Goal: Navigation & Orientation: Find specific page/section

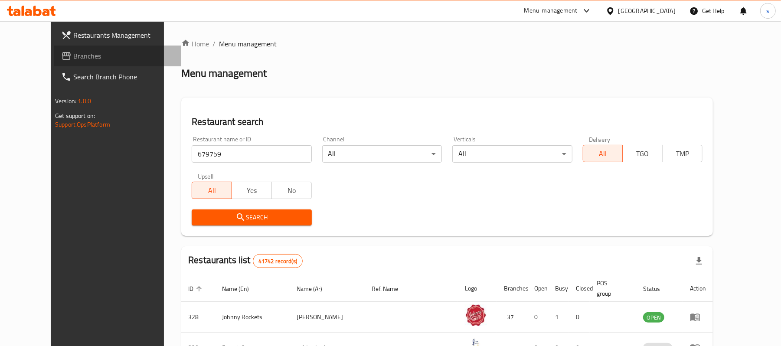
click at [73, 60] on span "Branches" at bounding box center [123, 56] width 101 height 10
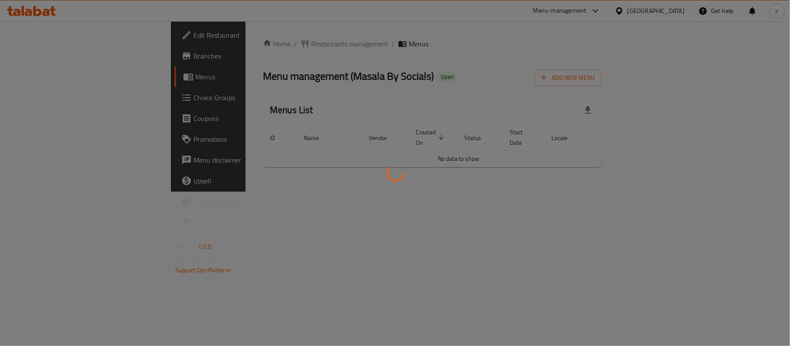
click at [214, 41] on div at bounding box center [395, 173] width 790 height 346
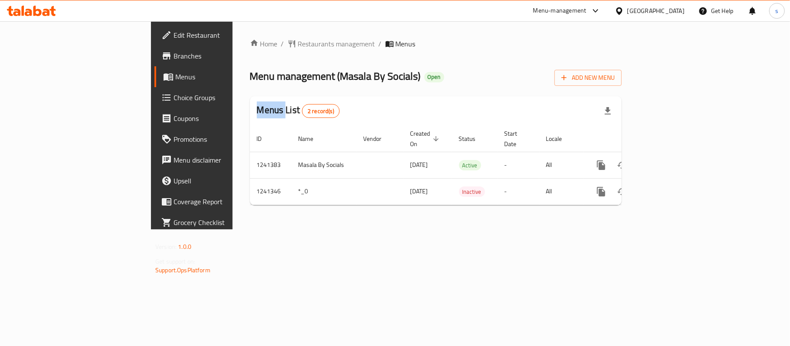
click at [250, 41] on div "Home / Restaurants management / Menus Menu management ( Masala By Socials ) Ope…" at bounding box center [436, 126] width 372 height 174
click at [298, 41] on span "Restaurants management" at bounding box center [336, 44] width 77 height 10
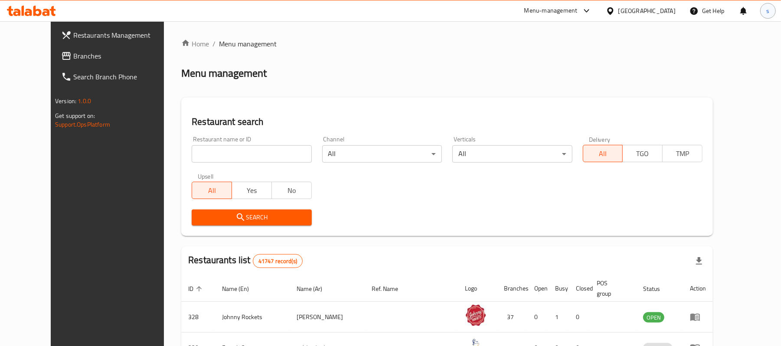
click at [768, 14] on span "s" at bounding box center [768, 11] width 3 height 10
click at [723, 92] on div "Logout" at bounding box center [711, 92] width 102 height 11
